Goal: Check status: Check status

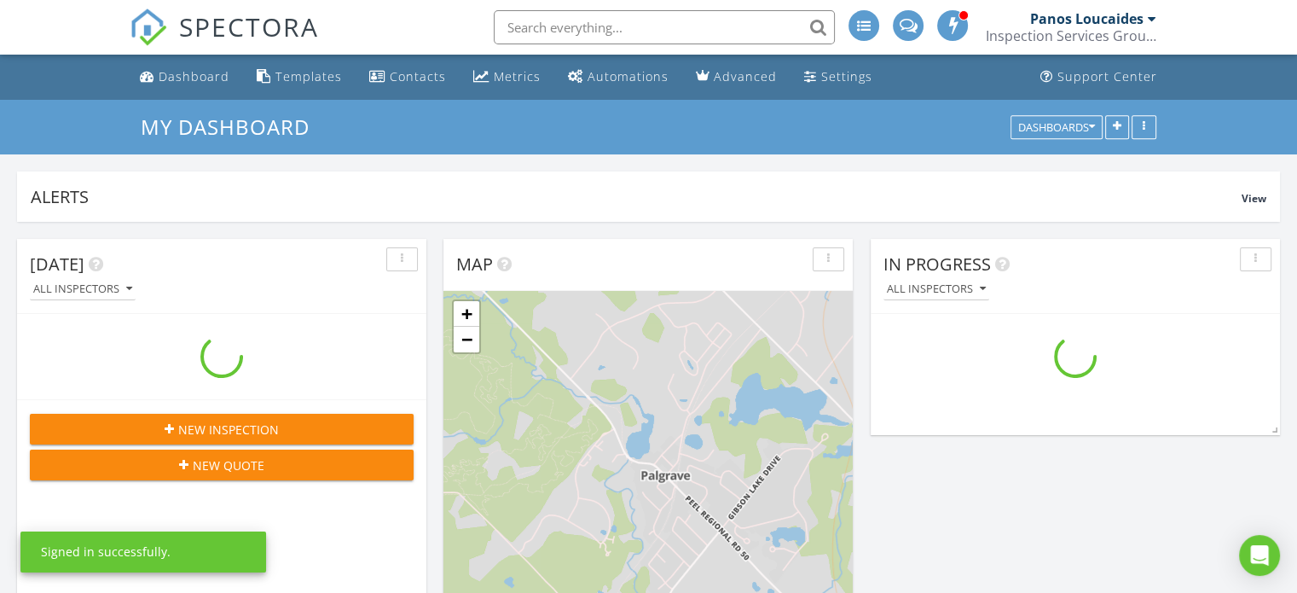
scroll to position [2176, 1324]
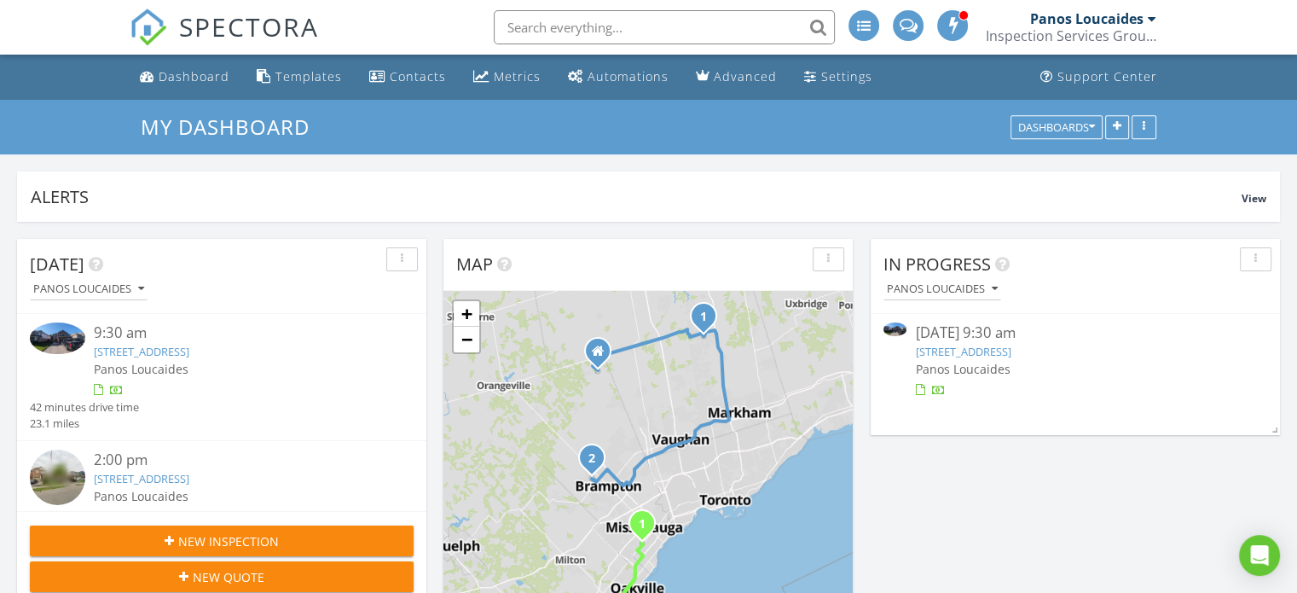
click at [1011, 351] on link "583 Heddle Crescent, Newmarket, ON L3X 2K7" at bounding box center [963, 351] width 96 height 15
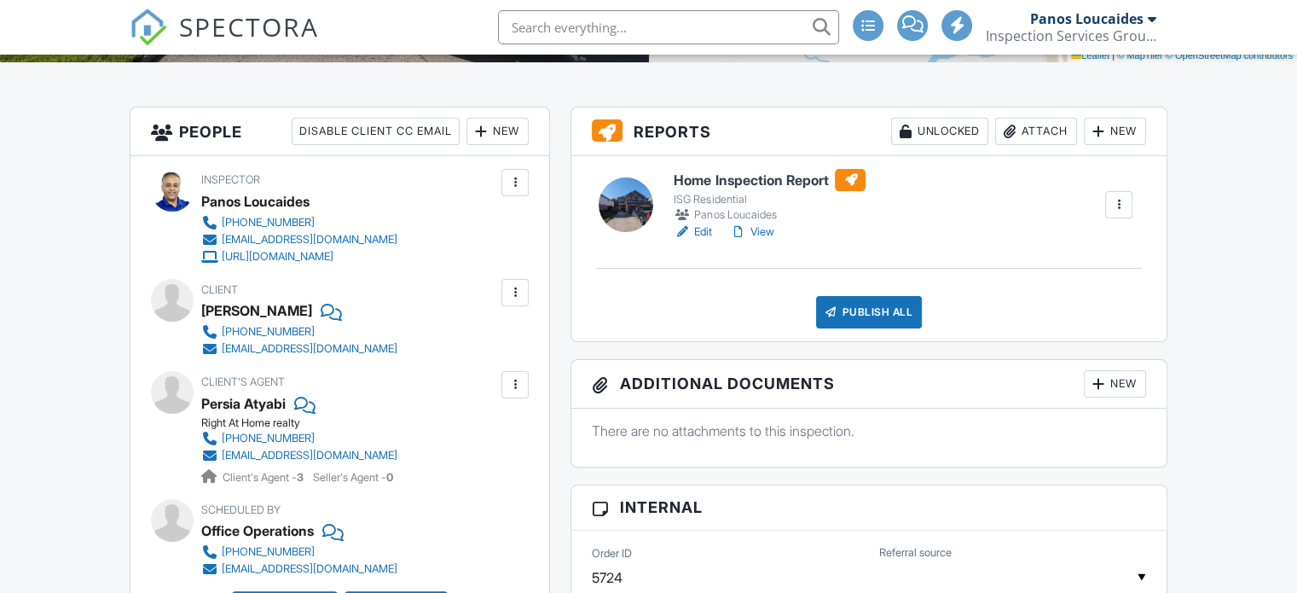
click at [704, 229] on link "Edit" at bounding box center [693, 231] width 38 height 17
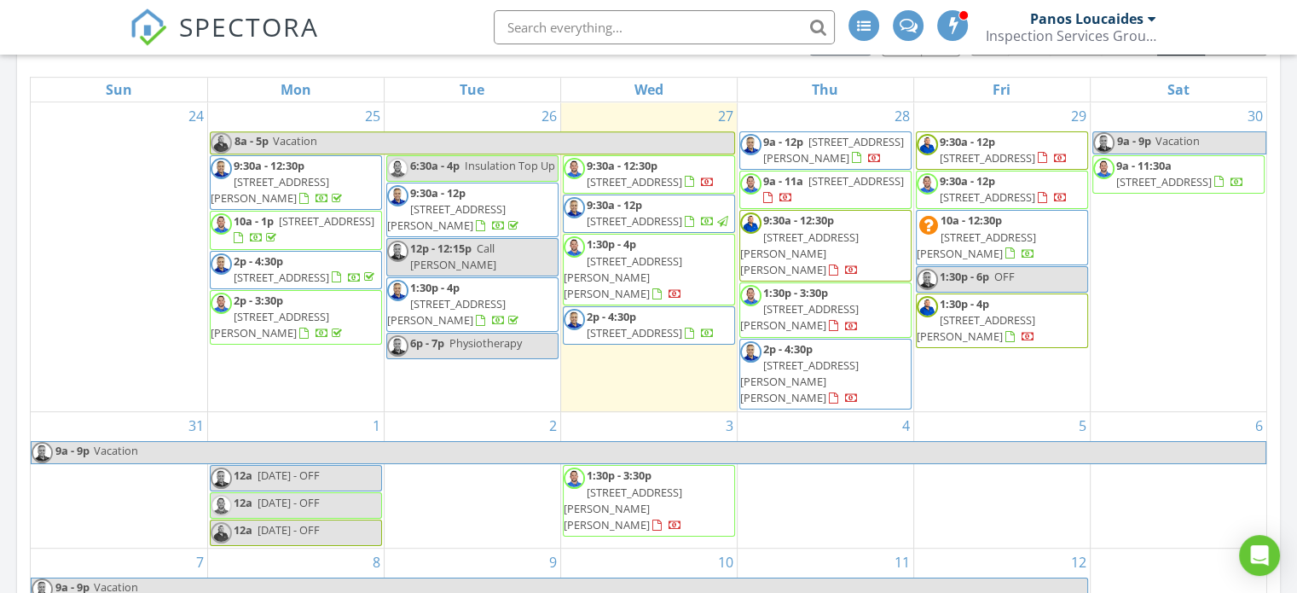
scroll to position [783, 0]
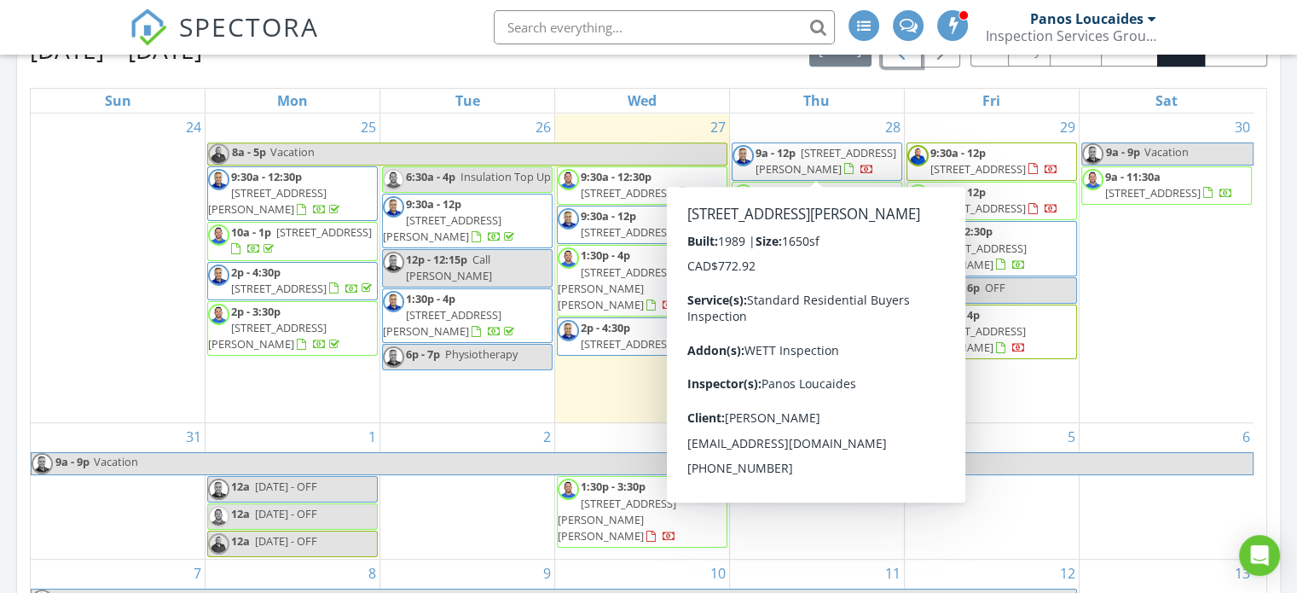
click at [912, 61] on span "button" at bounding box center [901, 50] width 20 height 20
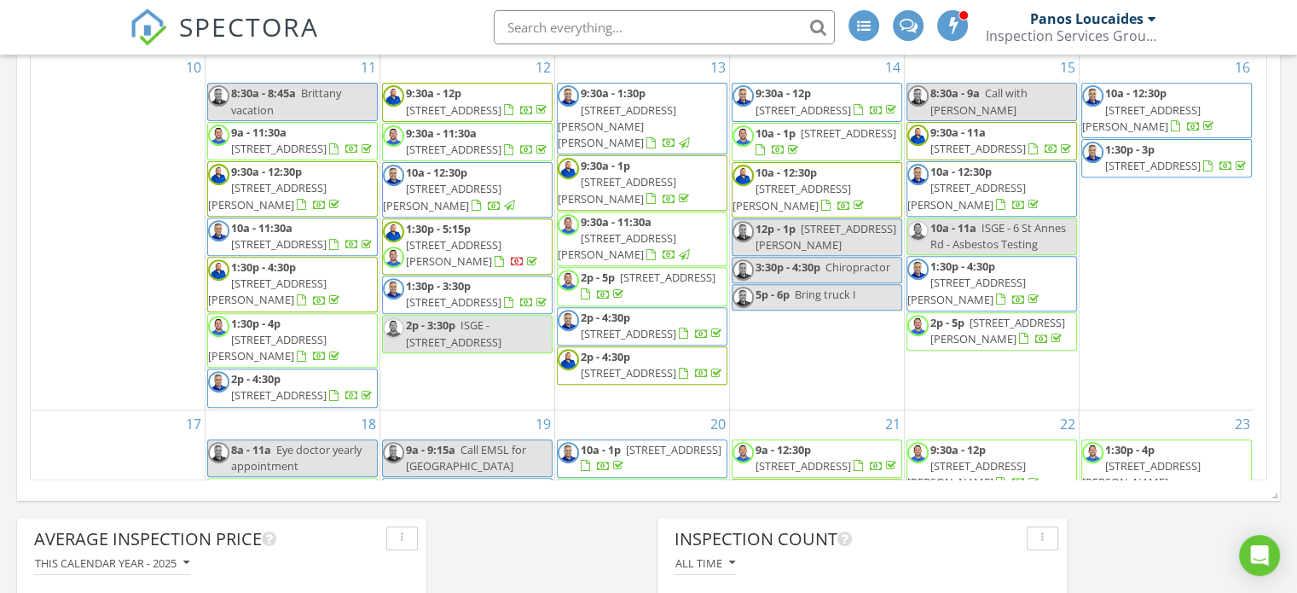
scroll to position [624, 0]
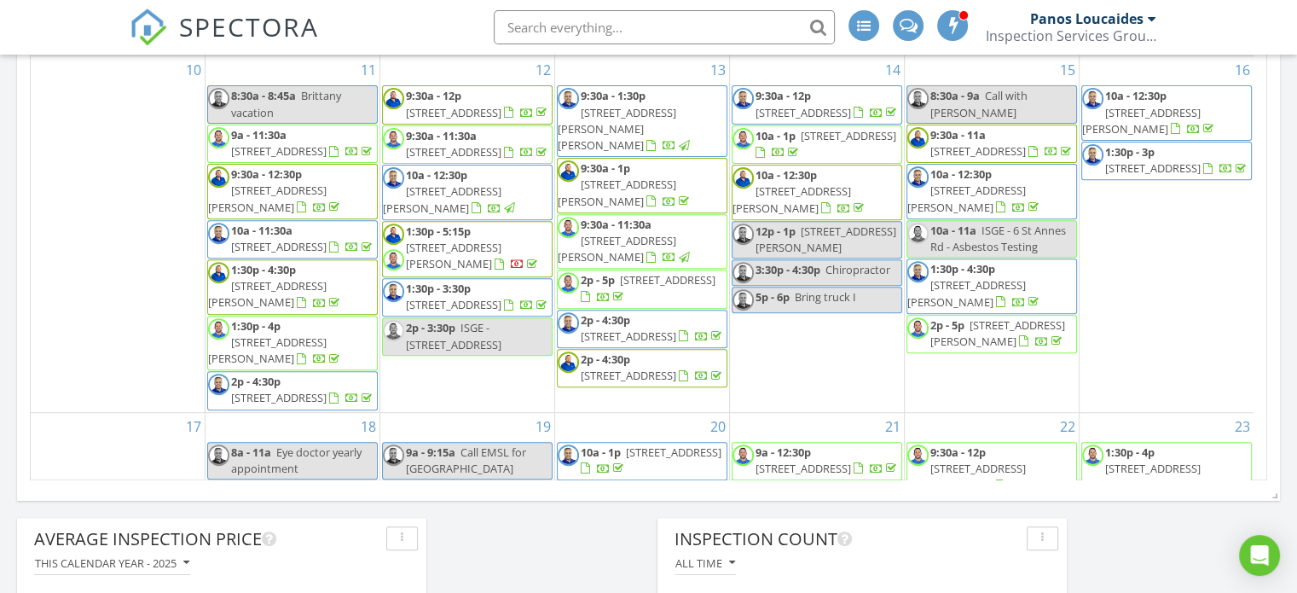
click at [462, 119] on span "3617 Queenston Dr , Mississauga L5C 2G9" at bounding box center [454, 112] width 96 height 15
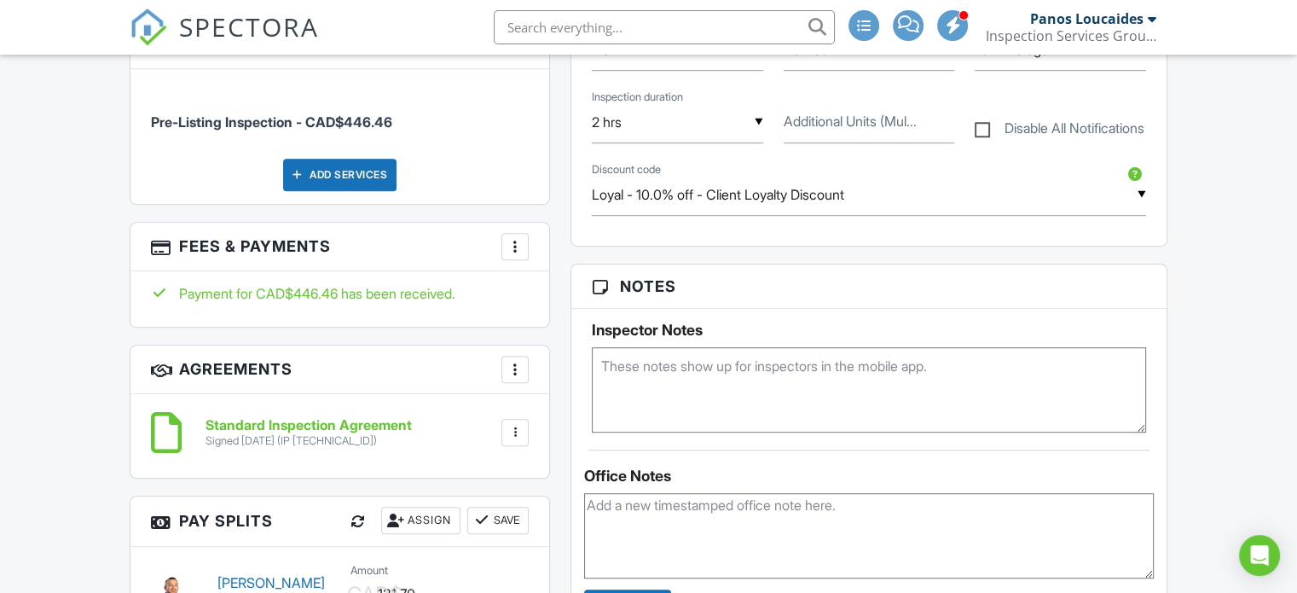
scroll to position [1084, 0]
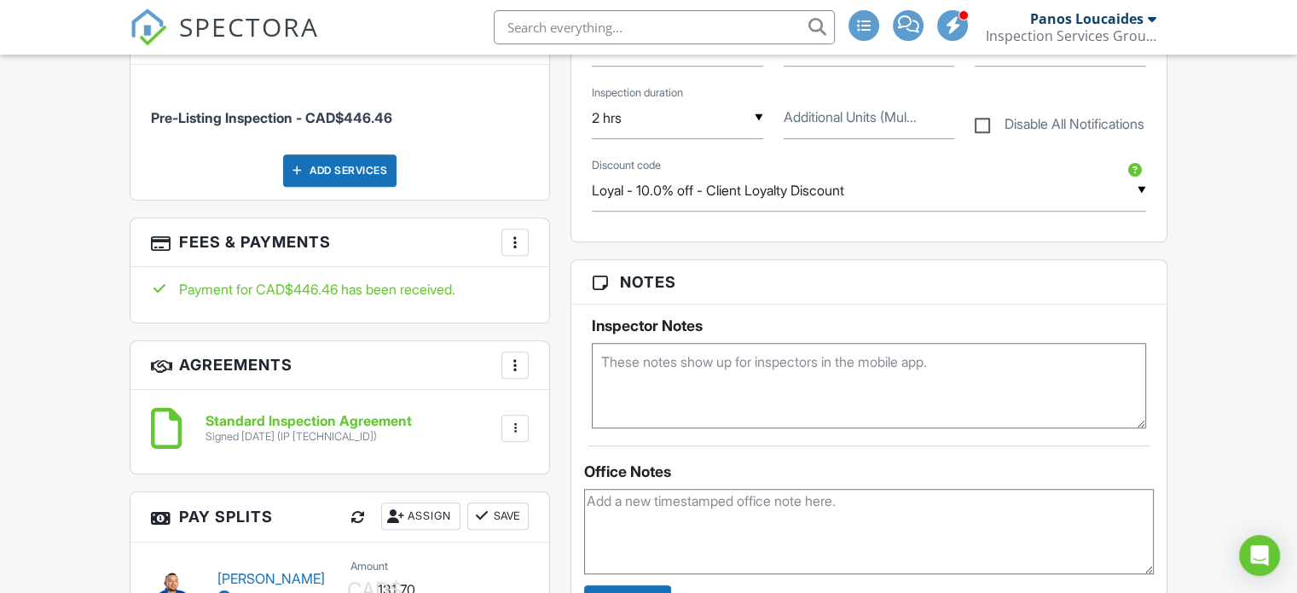
click at [508, 240] on div at bounding box center [515, 242] width 17 height 17
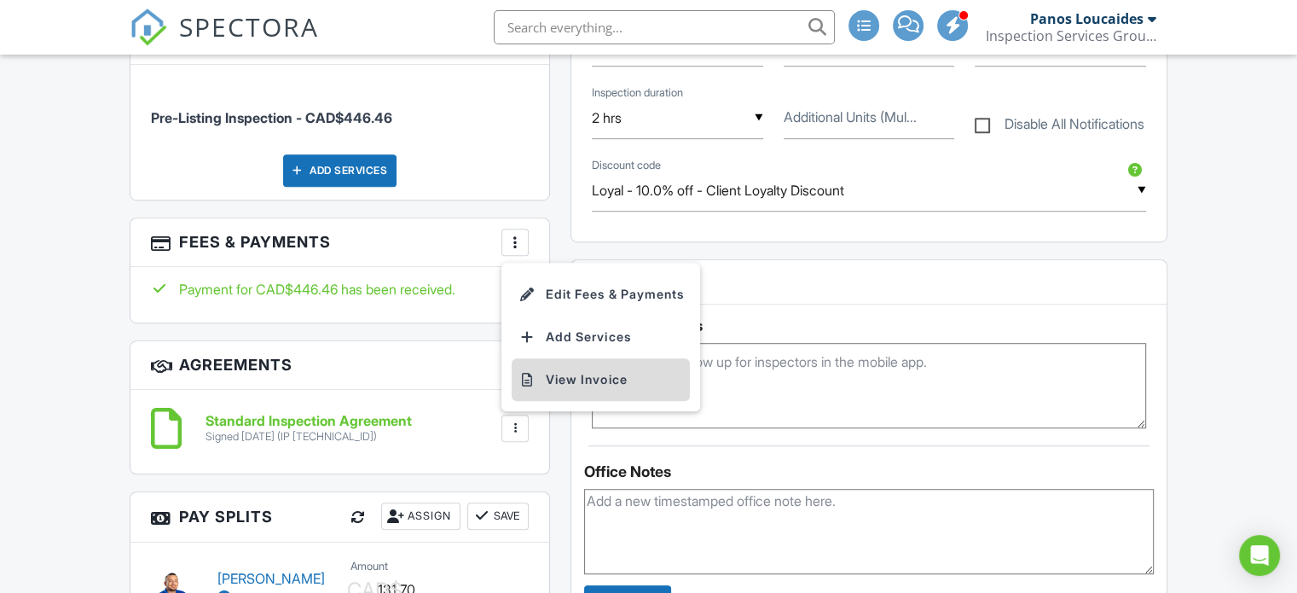
click at [617, 381] on li "View Invoice" at bounding box center [601, 379] width 178 height 43
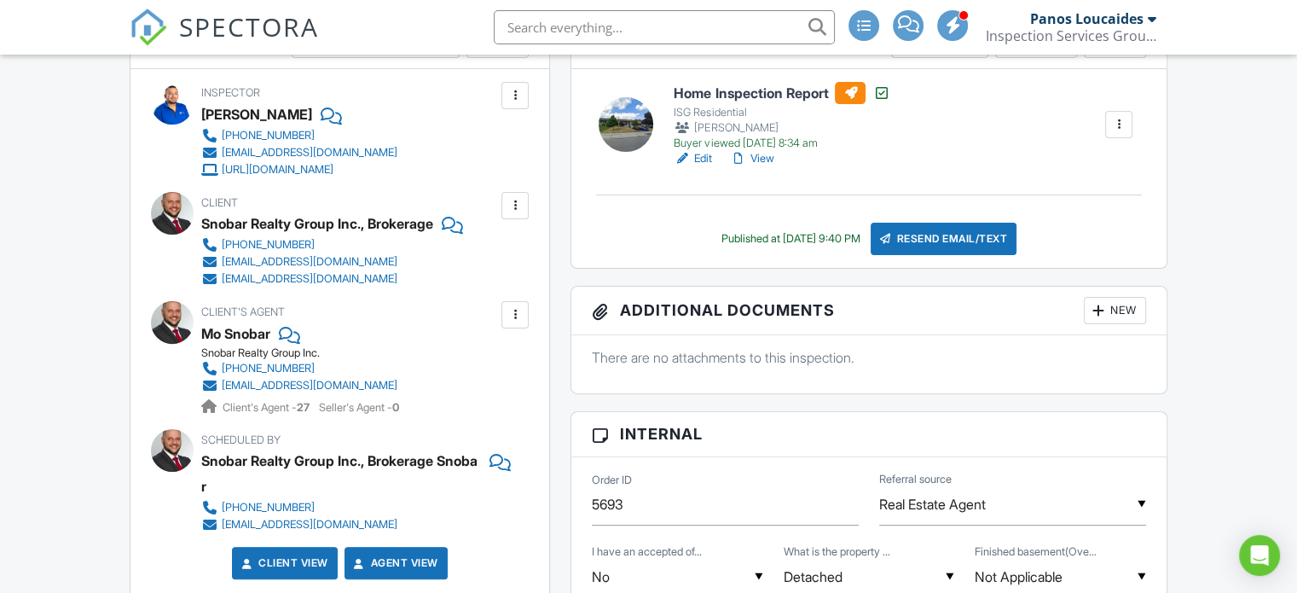
scroll to position [0, 0]
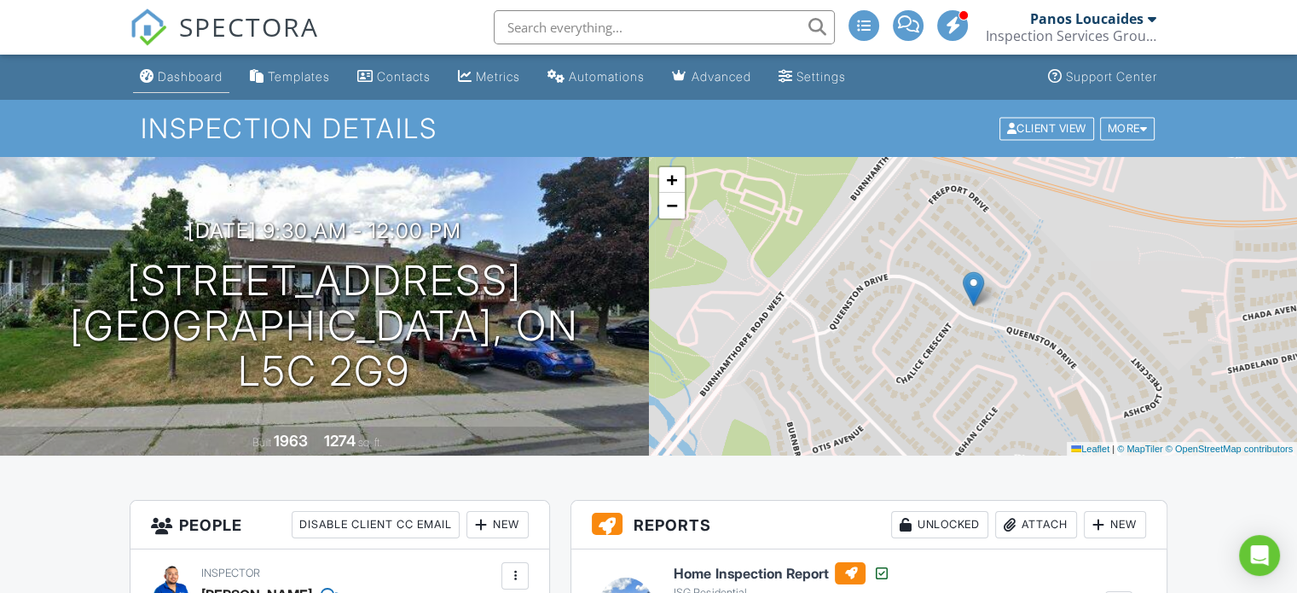
click at [197, 72] on div "Dashboard" at bounding box center [190, 76] width 65 height 14
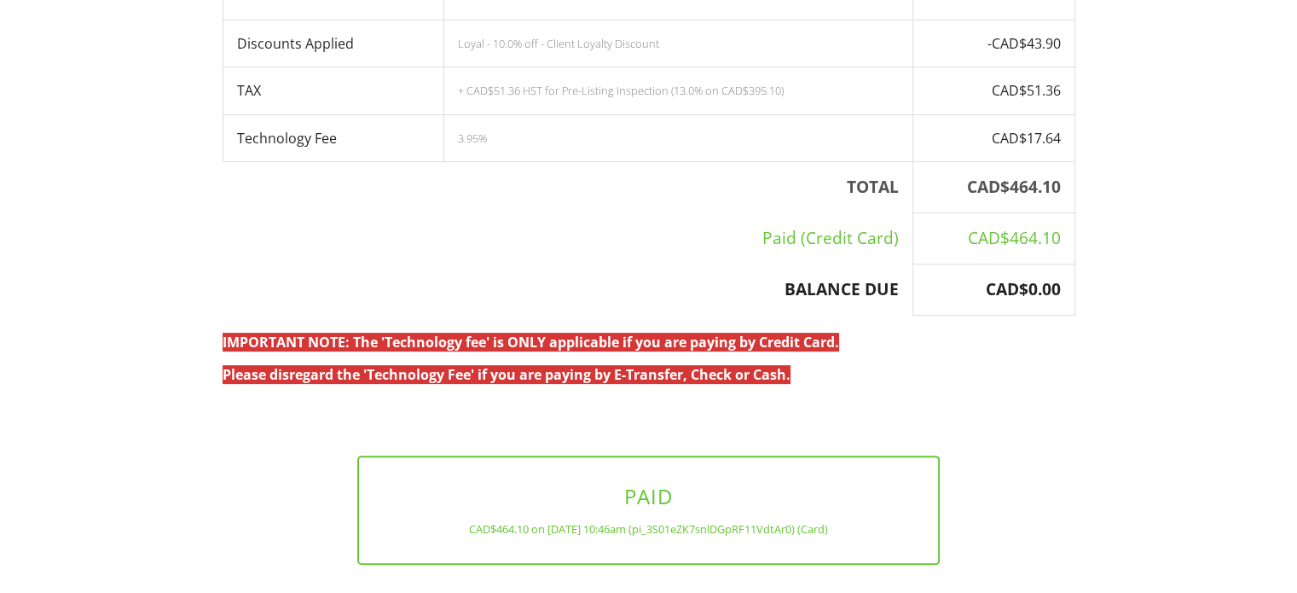
scroll to position [495, 0]
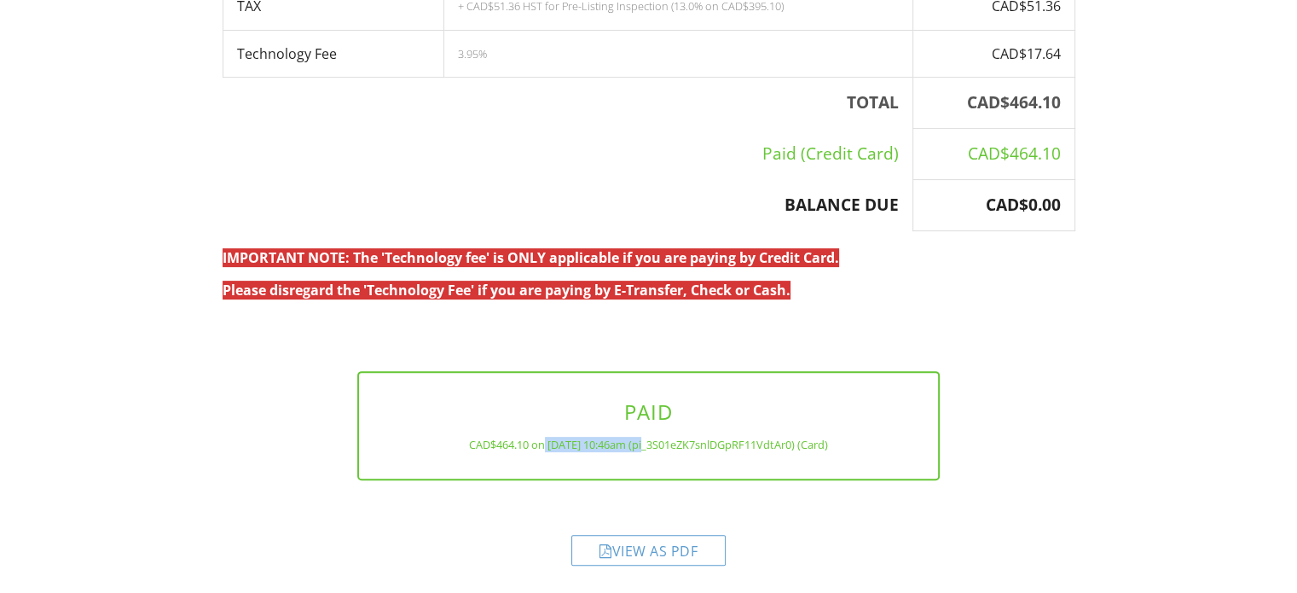
drag, startPoint x: 530, startPoint y: 444, endPoint x: 639, endPoint y: 438, distance: 108.5
click at [639, 438] on div "CAD$464.10 on [DATE] 10:46am (pi_3S01eZK7snlDGpRF11VdtAr0) (Card)" at bounding box center [648, 444] width 524 height 14
copy div "[DATE] 10:46am"
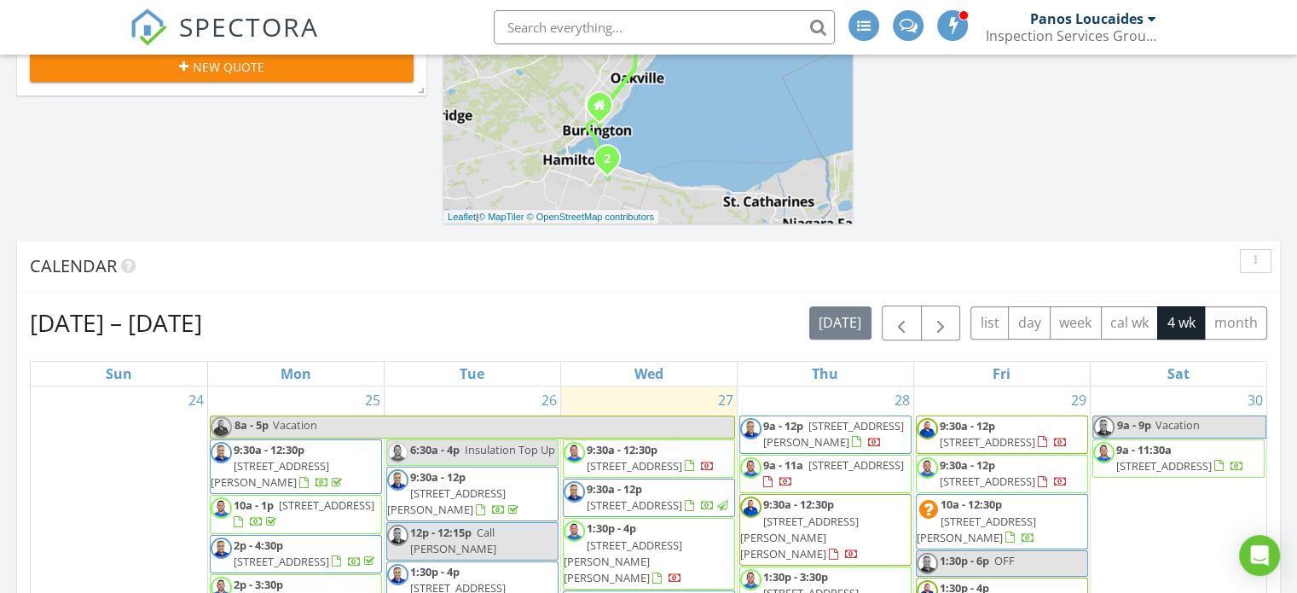
scroll to position [623, 0]
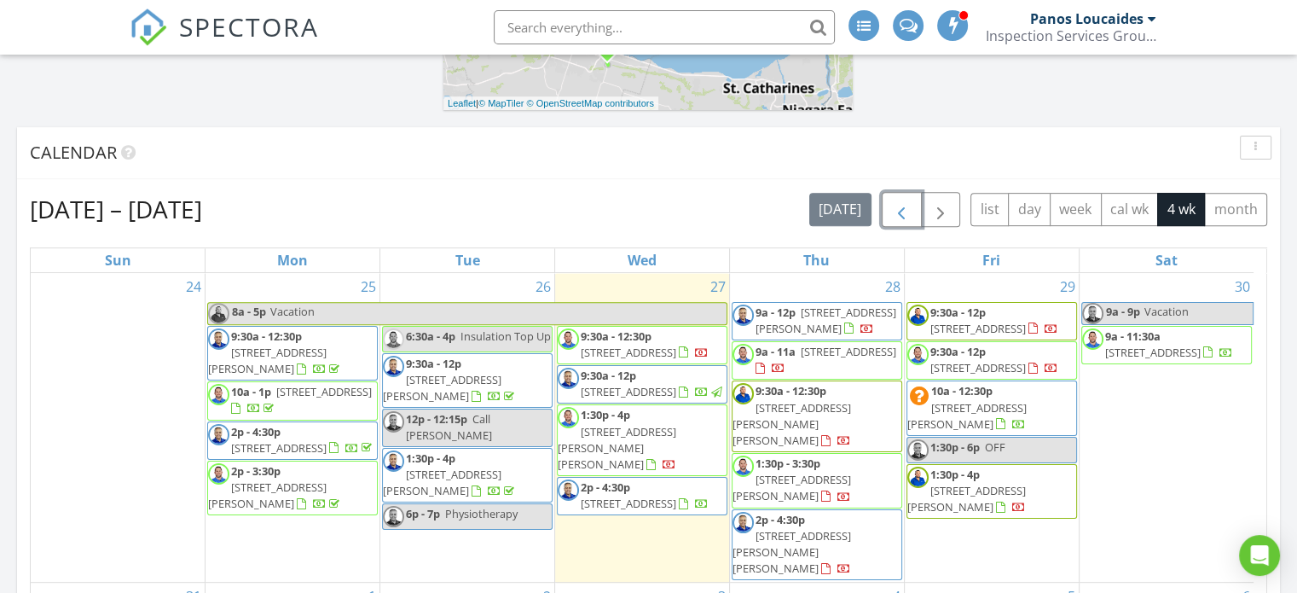
click at [910, 211] on span "button" at bounding box center [901, 210] width 20 height 20
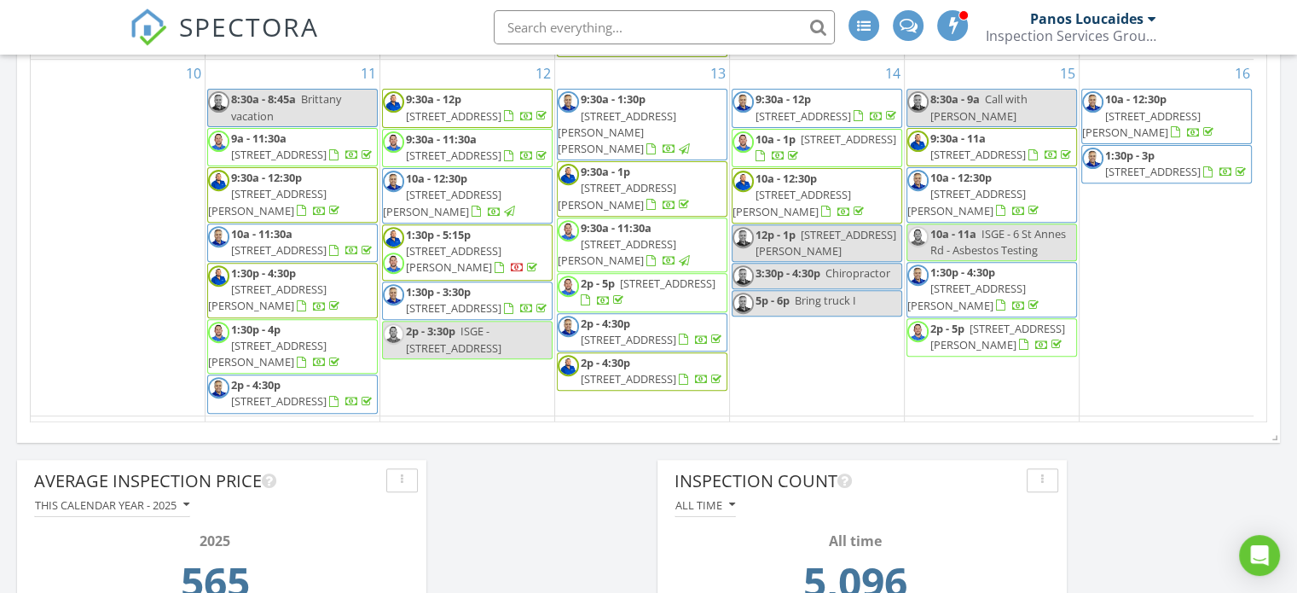
scroll to position [565, 0]
click at [655, 369] on span "971 Lucerne Crescent , Mississauga L5C 3X6" at bounding box center [629, 376] width 96 height 15
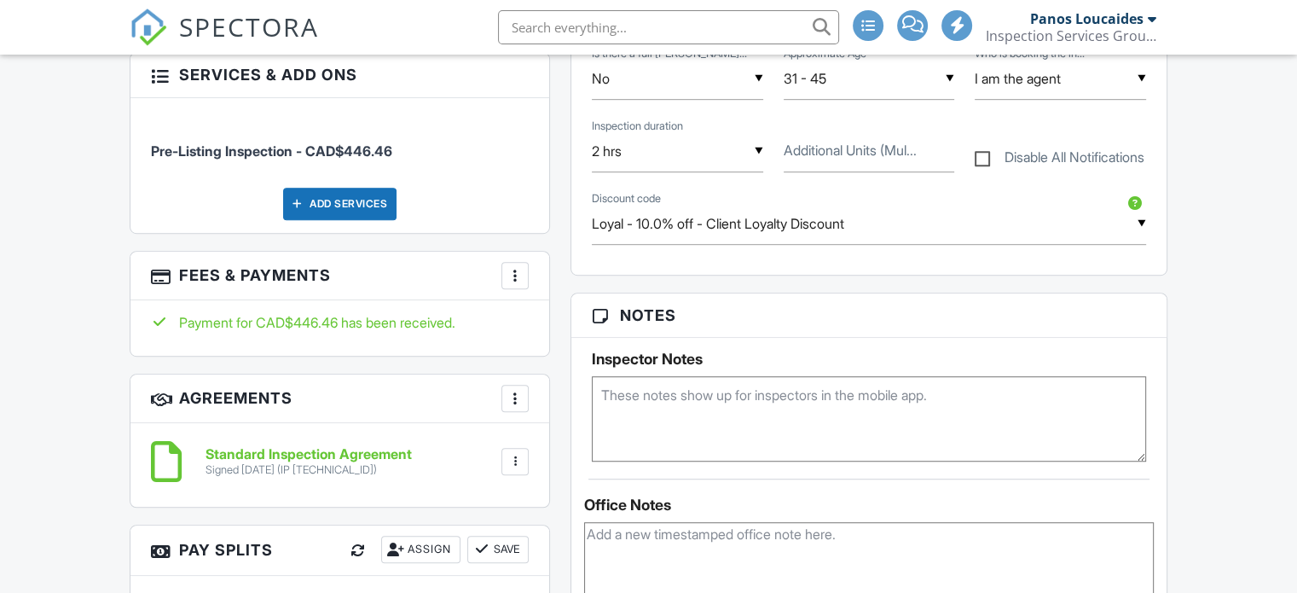
click at [513, 275] on div at bounding box center [515, 275] width 17 height 17
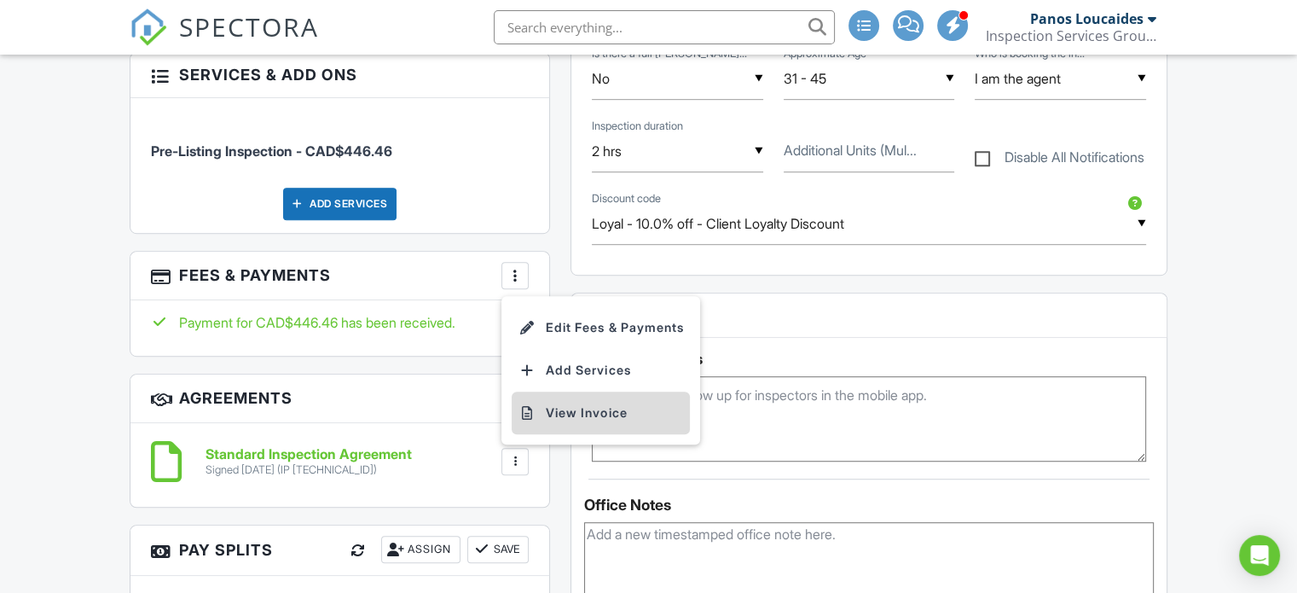
click at [563, 414] on li "View Invoice" at bounding box center [601, 412] width 178 height 43
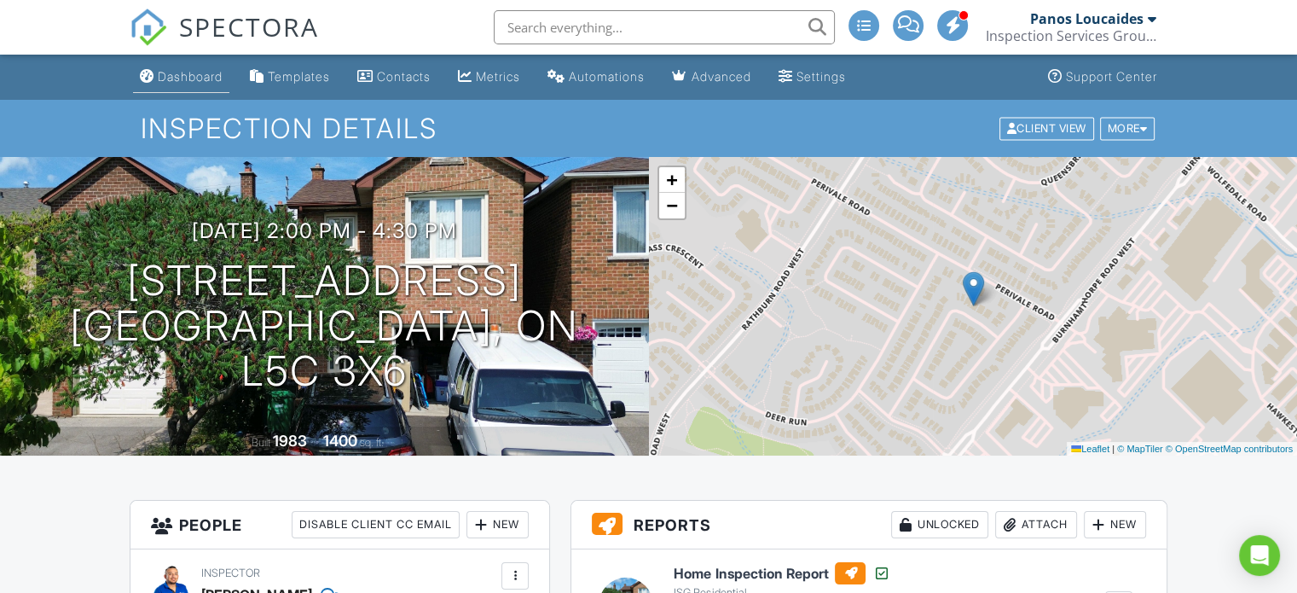
click at [201, 75] on div "Dashboard" at bounding box center [190, 76] width 65 height 14
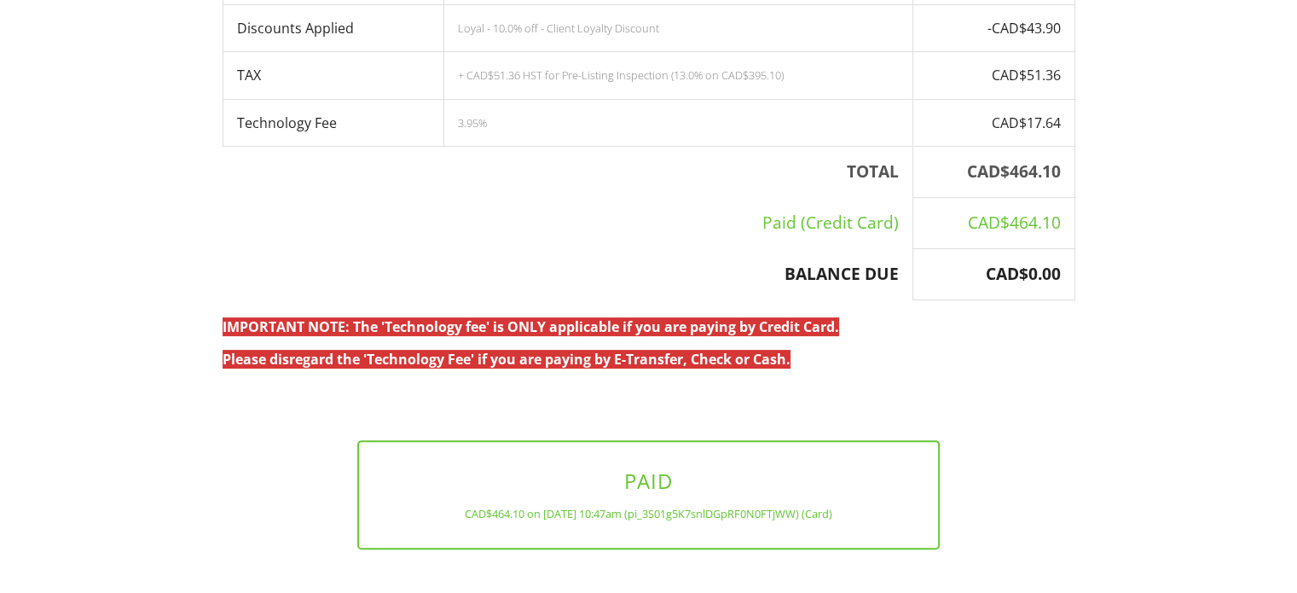
scroll to position [495, 0]
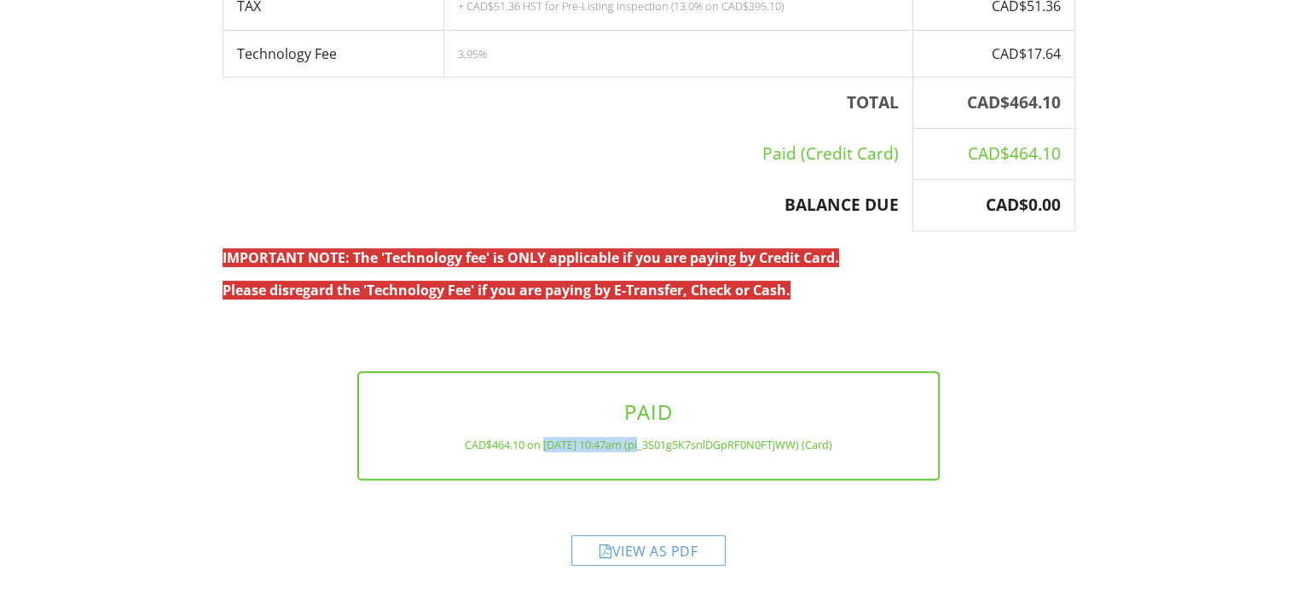
drag, startPoint x: 530, startPoint y: 444, endPoint x: 621, endPoint y: 435, distance: 90.9
click at [634, 433] on div "PAID CAD$464.10 on 08/25/2025 10:47am (pi_3S01g5K7snlDGpRF0N0FTjWW) (Card)" at bounding box center [648, 425] width 582 height 108
copy div "08/25/2025 10:47am"
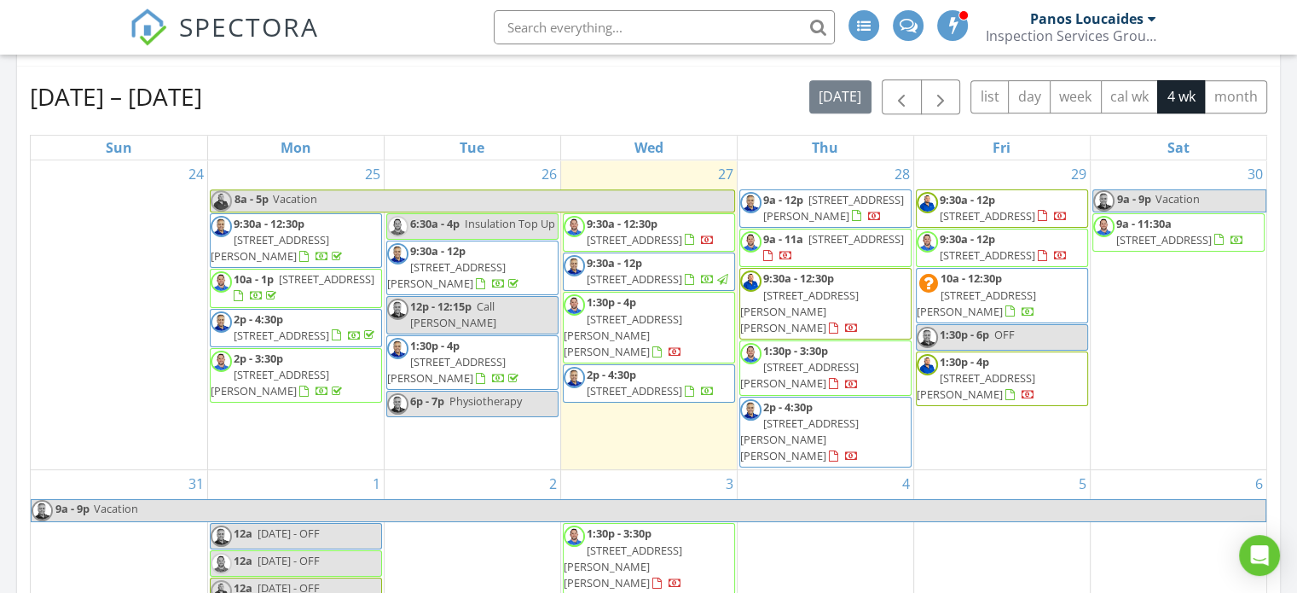
scroll to position [733, 0]
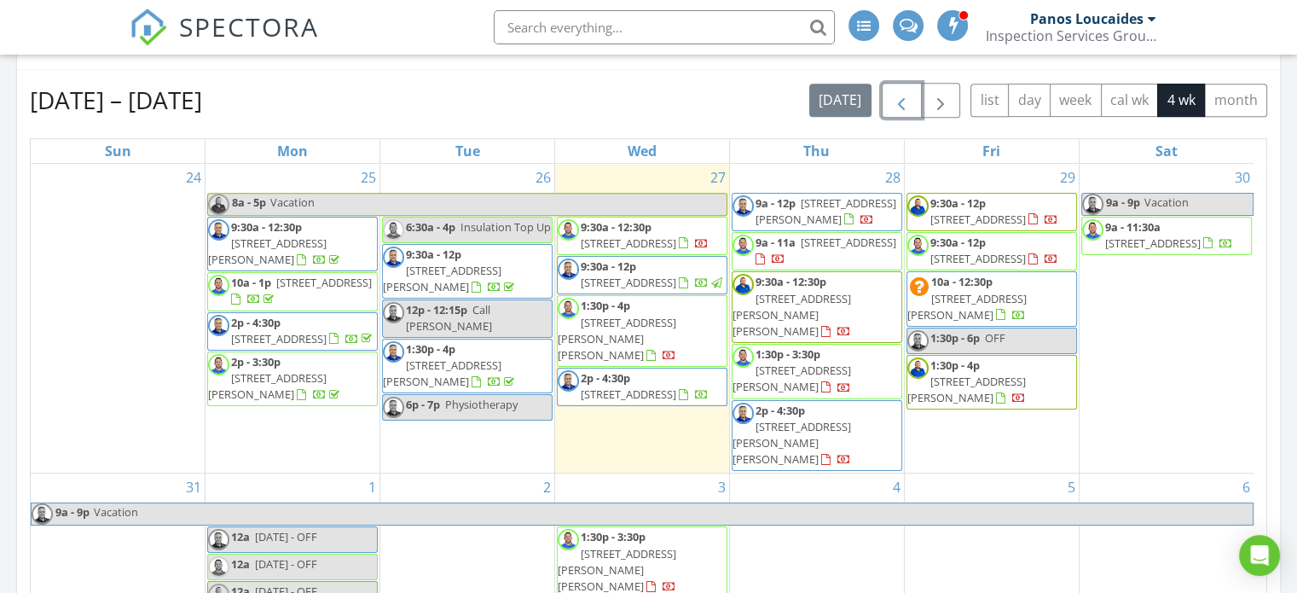
click at [905, 105] on span "button" at bounding box center [901, 100] width 20 height 20
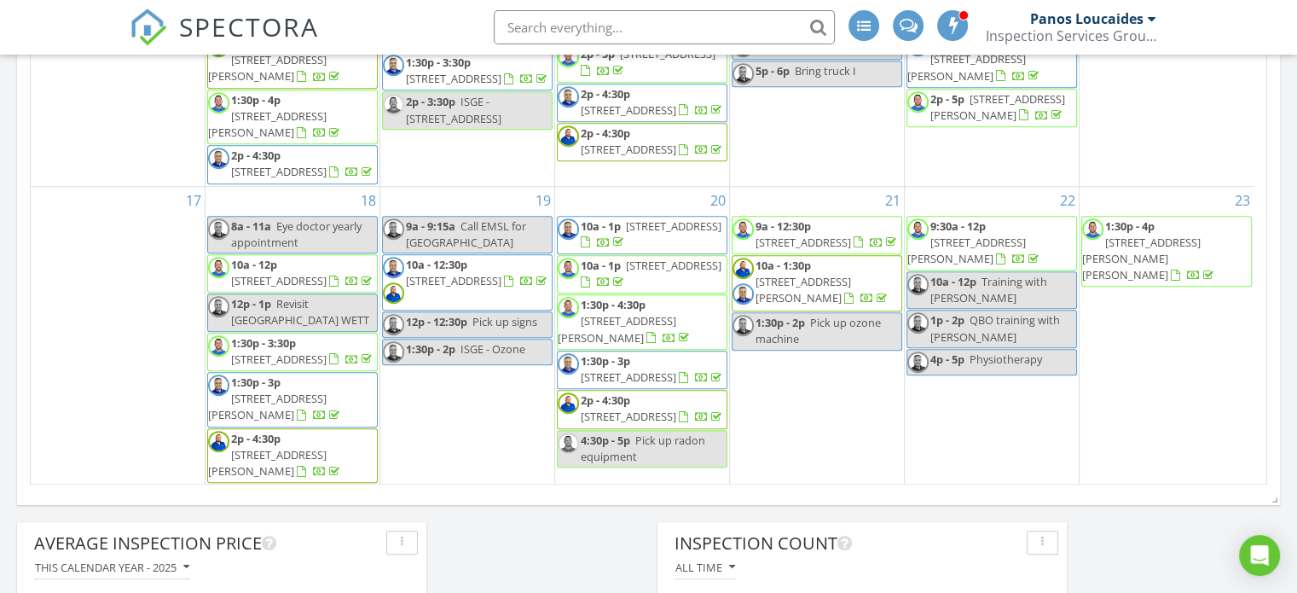
scroll to position [918, 0]
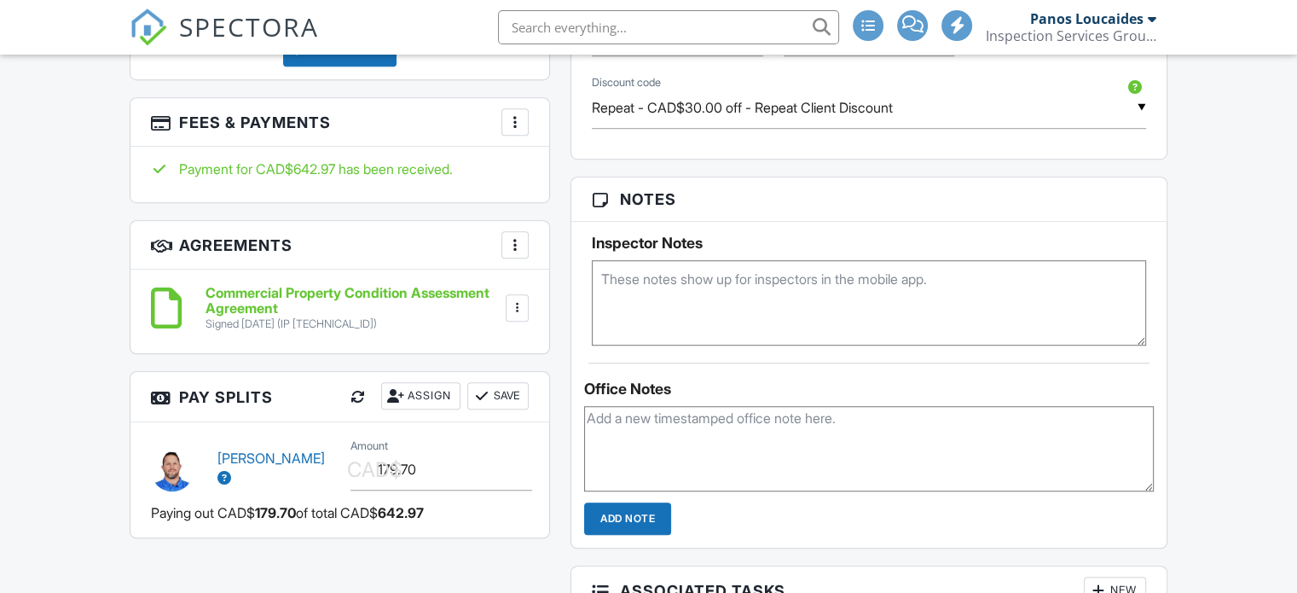
click at [514, 125] on div at bounding box center [515, 121] width 17 height 17
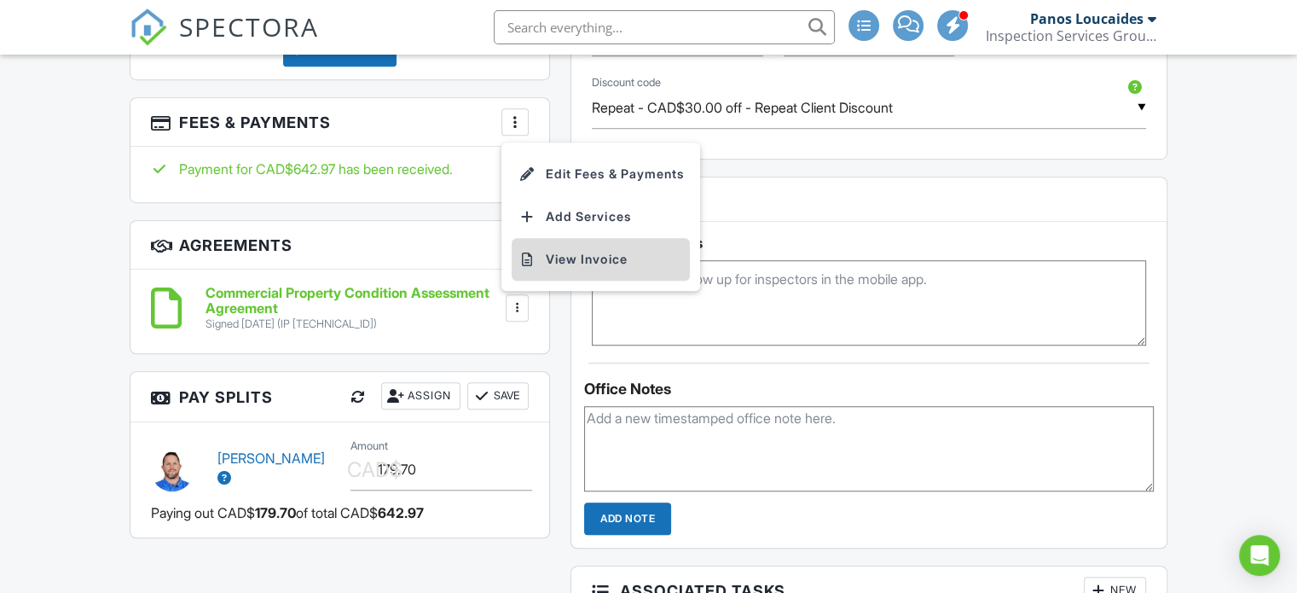
click at [567, 264] on li "View Invoice" at bounding box center [601, 259] width 178 height 43
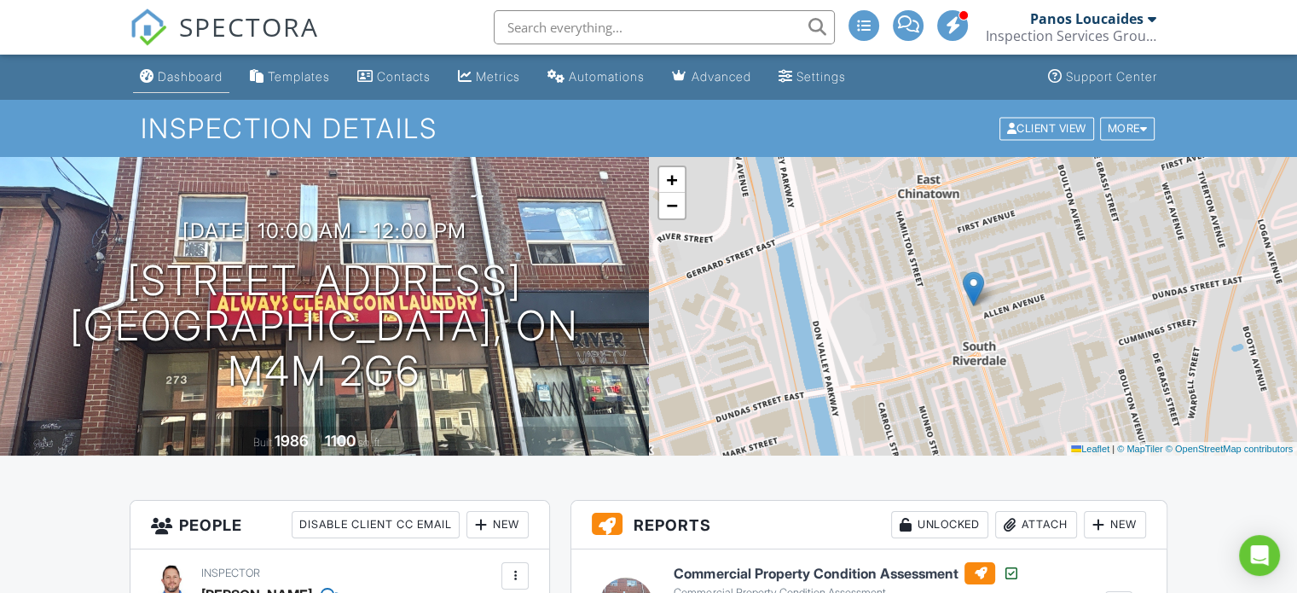
click at [186, 86] on link "Dashboard" at bounding box center [181, 77] width 96 height 32
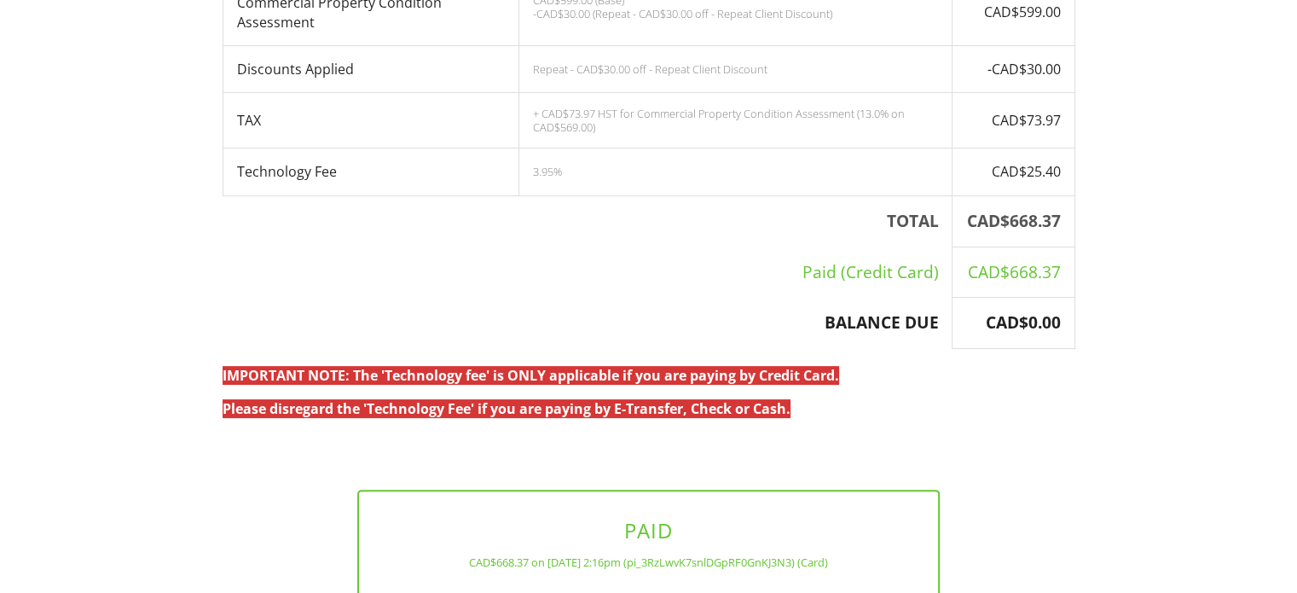
scroll to position [504, 0]
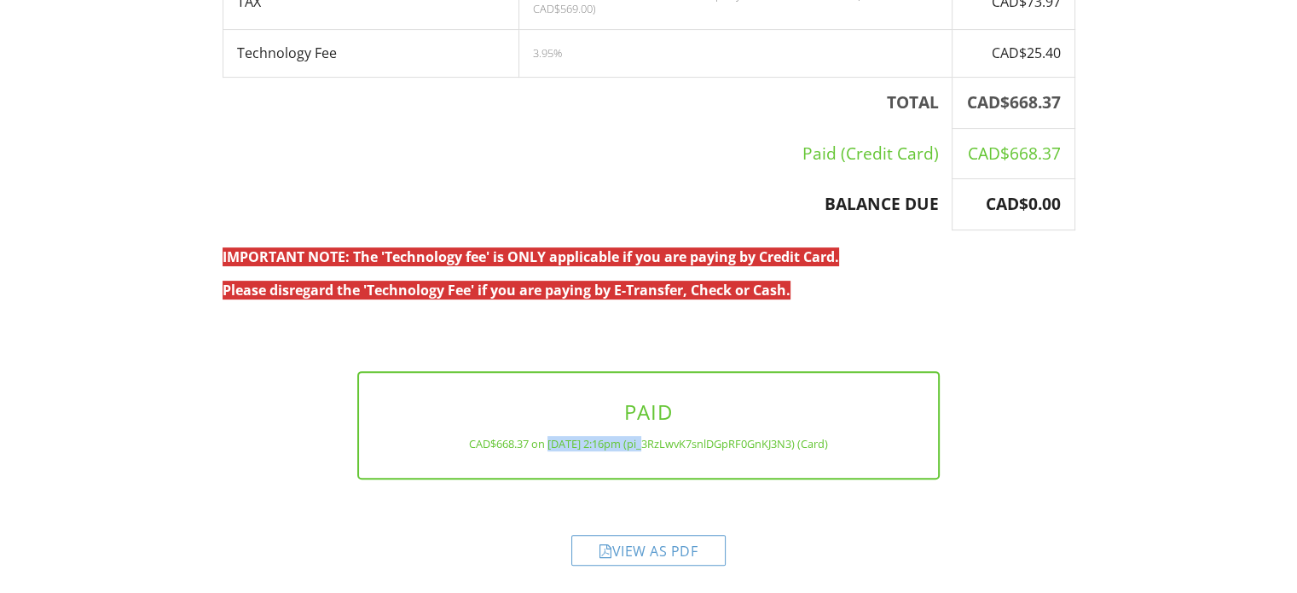
drag, startPoint x: 535, startPoint y: 446, endPoint x: 636, endPoint y: 441, distance: 101.6
click at [636, 441] on div "CAD$668.37 on [DATE] 2:16pm (pi_3RzLwvK7snlDGpRF0GnKJ3N3) (Card)" at bounding box center [648, 444] width 524 height 14
copy div "[DATE] 2:16pm"
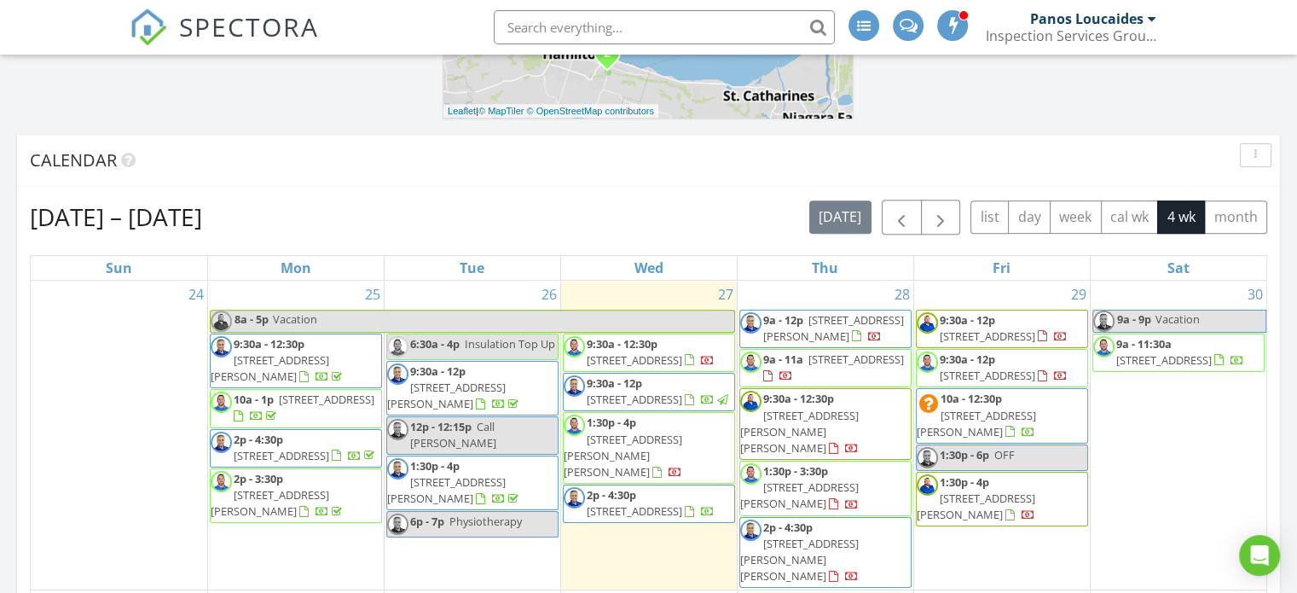
scroll to position [619, 0]
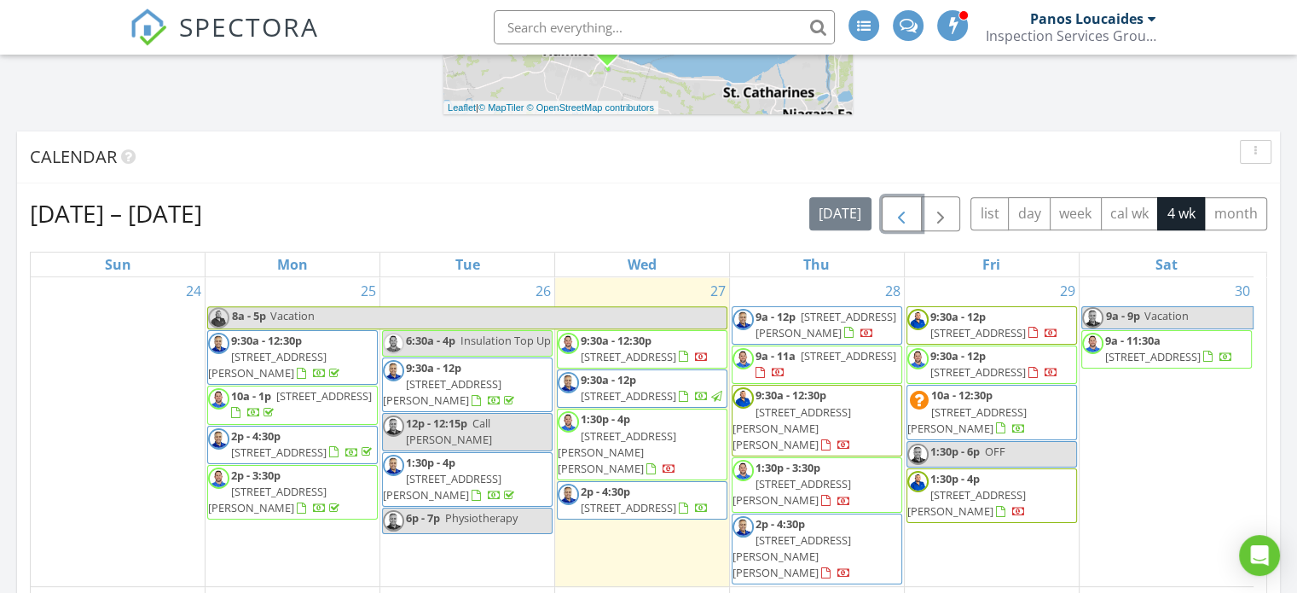
drag, startPoint x: 894, startPoint y: 213, endPoint x: 903, endPoint y: 215, distance: 9.5
click at [896, 213] on span "button" at bounding box center [901, 214] width 20 height 20
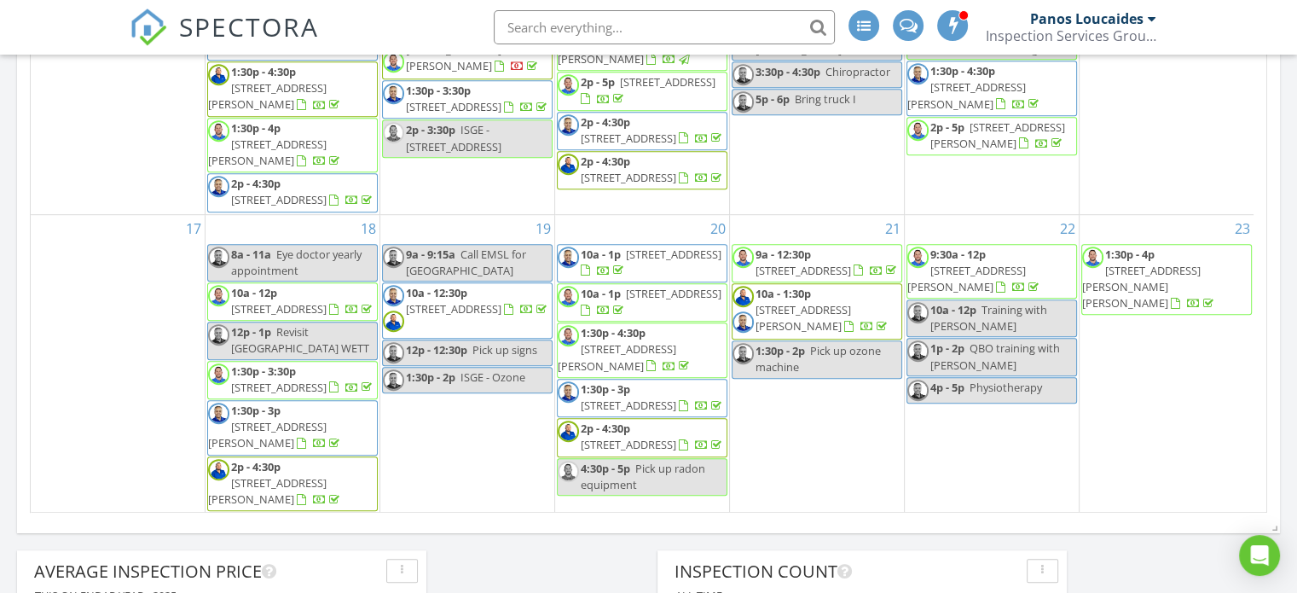
scroll to position [918, 0]
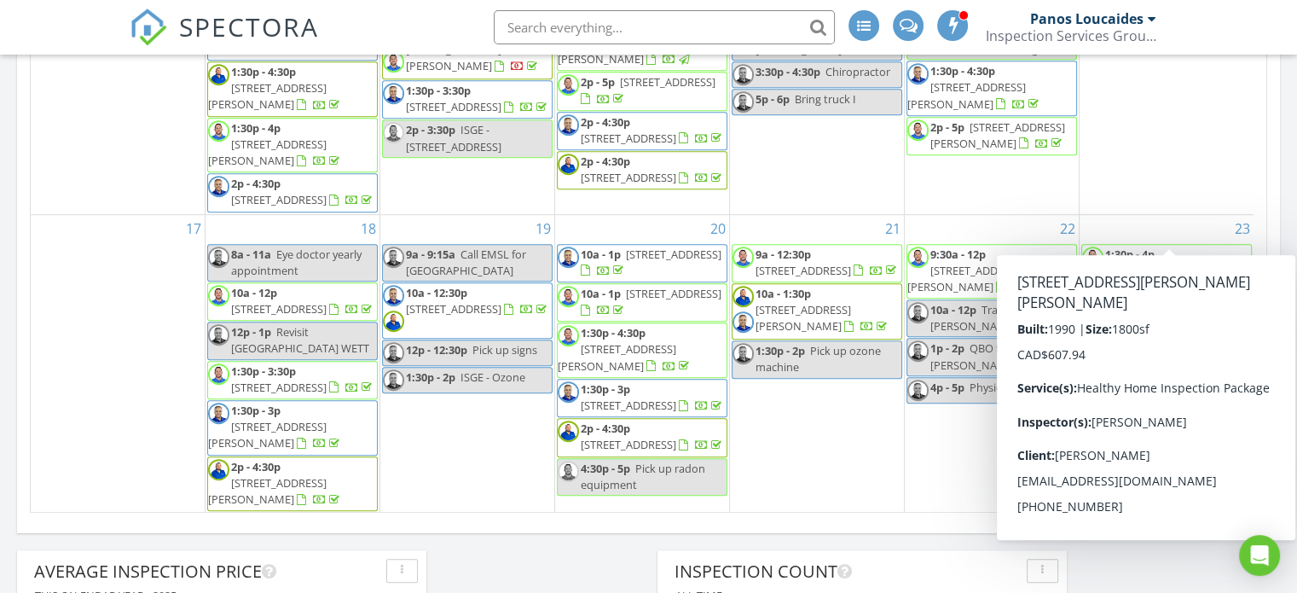
click at [1117, 263] on span "701 Scott Blvd, Milton L9T 0X9" at bounding box center [1141, 287] width 119 height 48
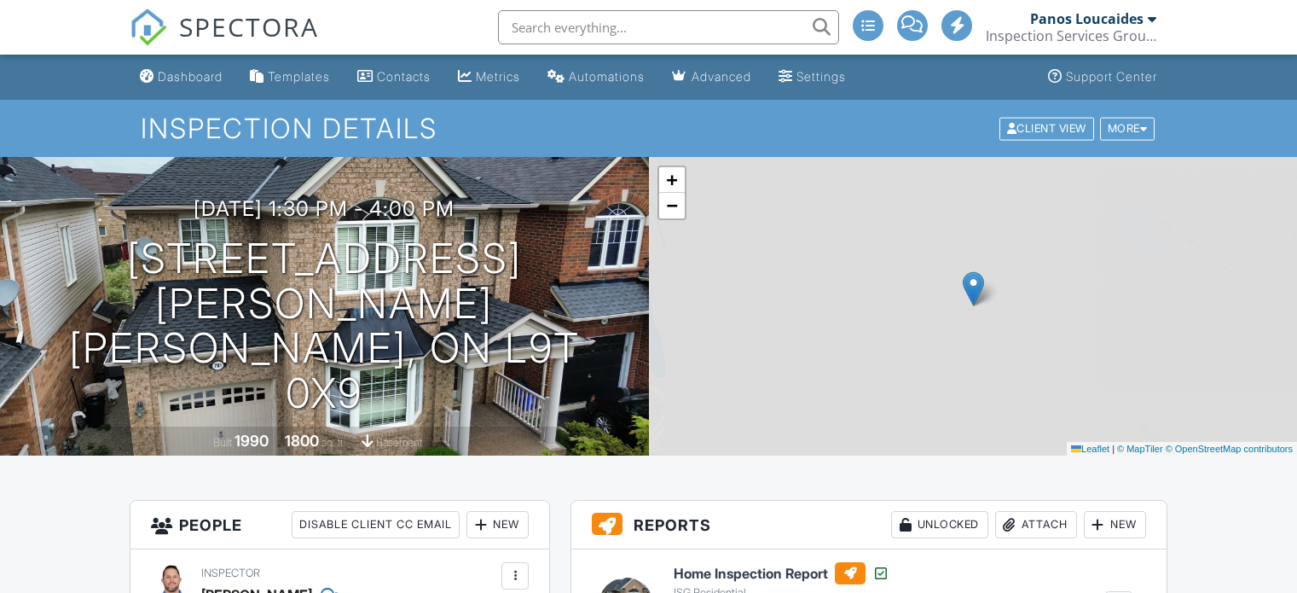
scroll to position [856, 0]
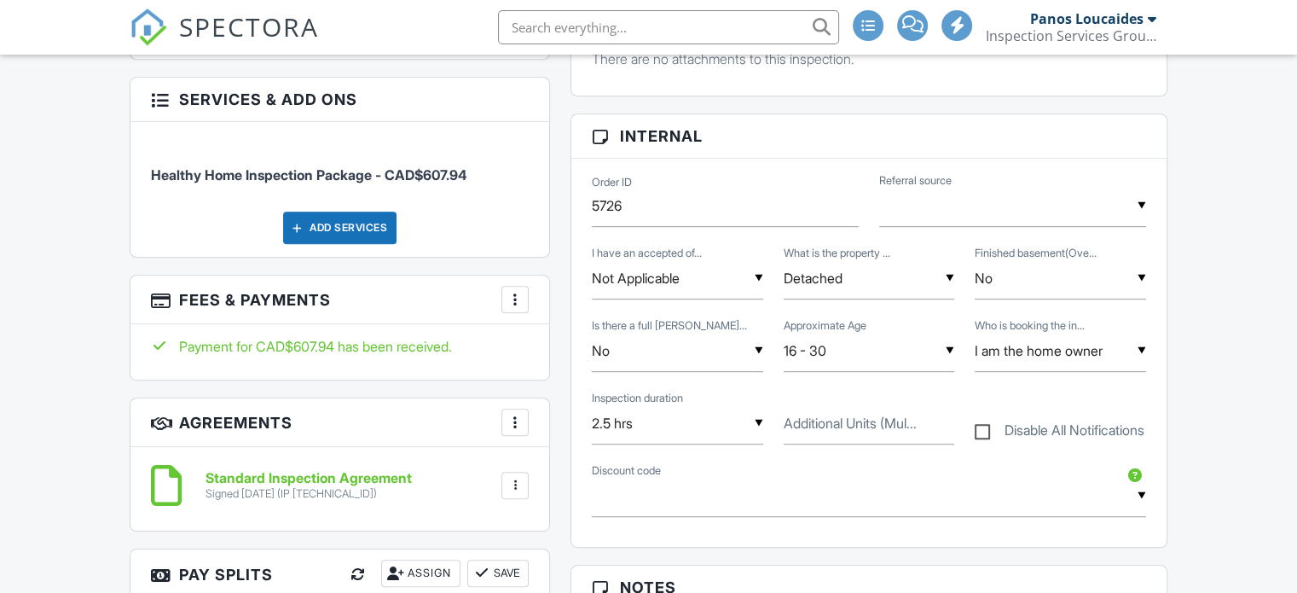
click at [503, 299] on div "More" at bounding box center [514, 299] width 27 height 27
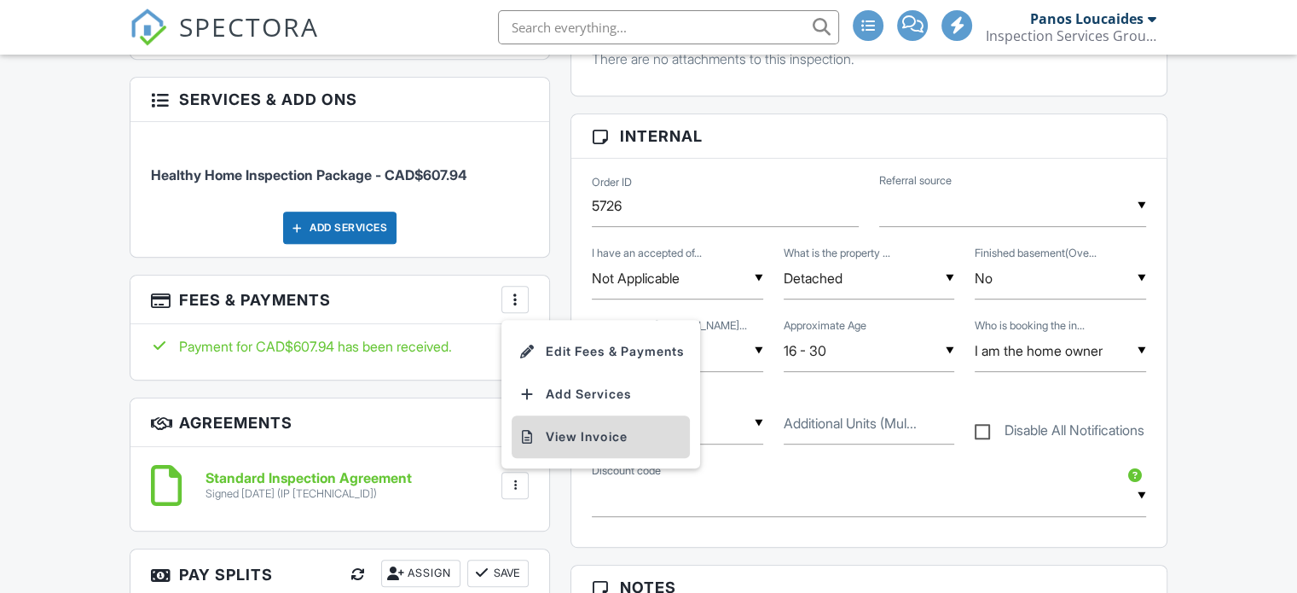
click at [546, 436] on li "View Invoice" at bounding box center [601, 436] width 178 height 43
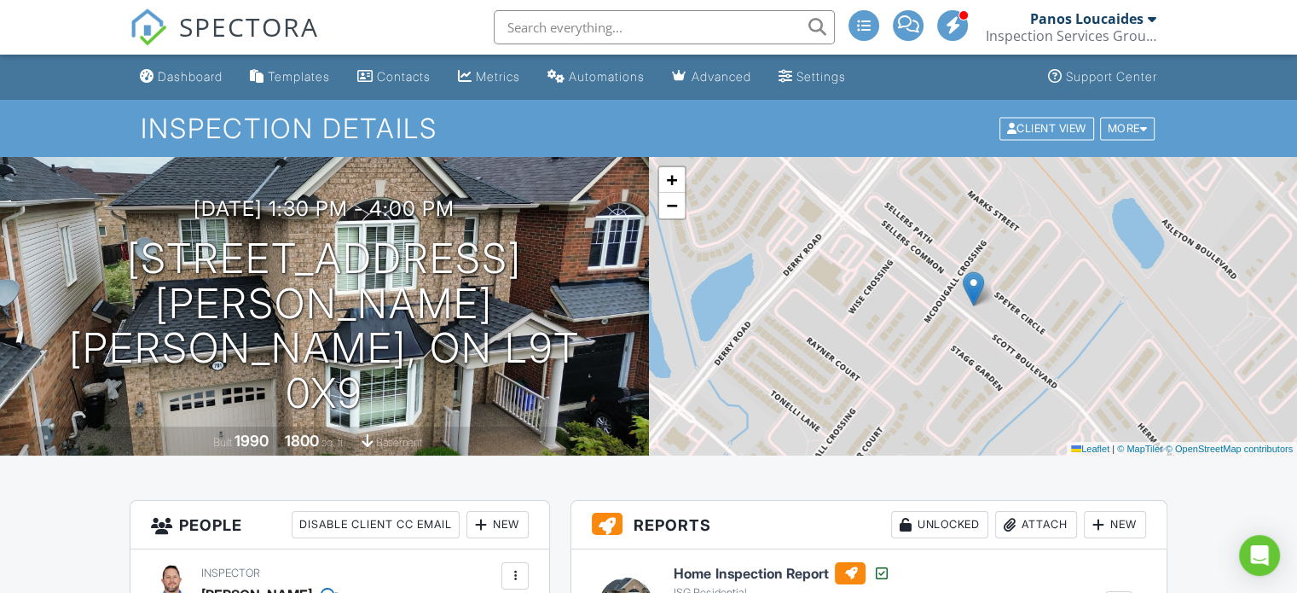
click at [208, 85] on link "Dashboard" at bounding box center [181, 77] width 96 height 32
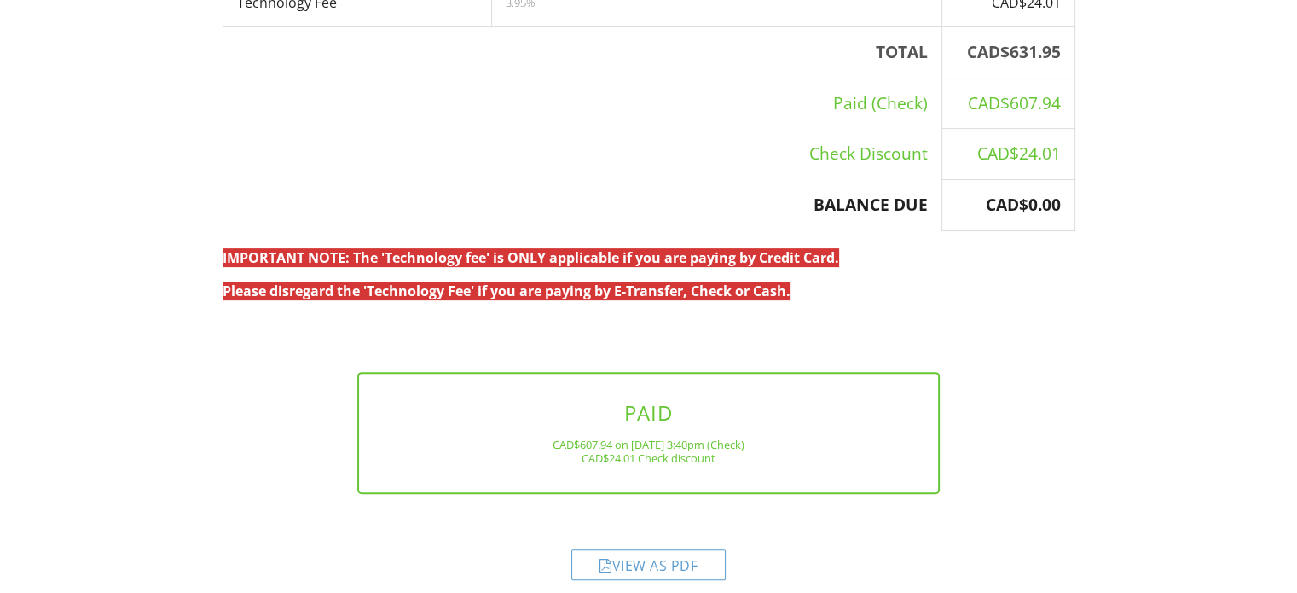
scroll to position [500, 0]
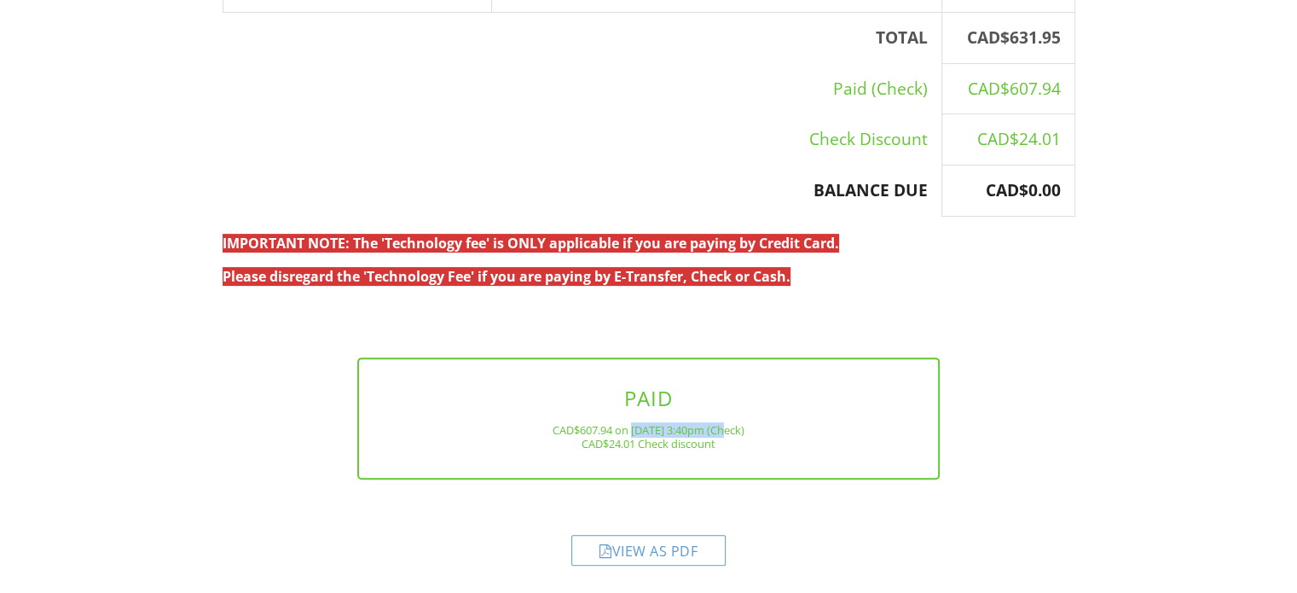
drag, startPoint x: 622, startPoint y: 427, endPoint x: 716, endPoint y: 423, distance: 94.8
click at [716, 423] on div "CAD$607.94 on 08/23/2025 3:40pm (Check)" at bounding box center [648, 430] width 524 height 14
copy div "08/23/2025 3:40pm"
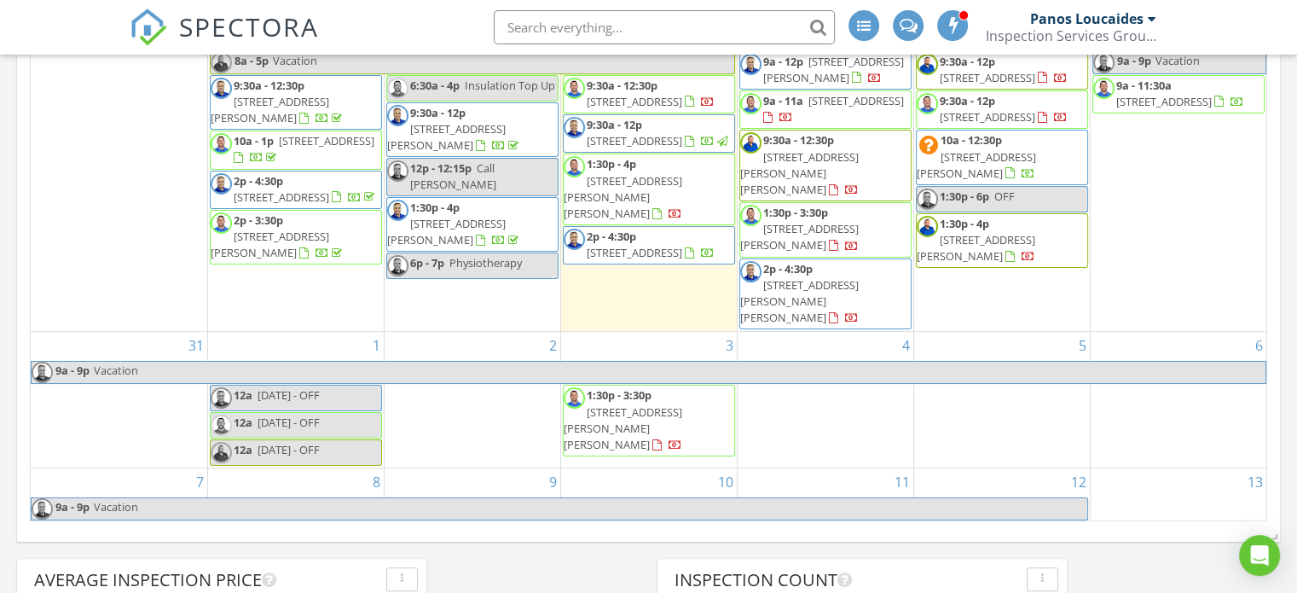
scroll to position [853, 0]
